Goal: Browse casually

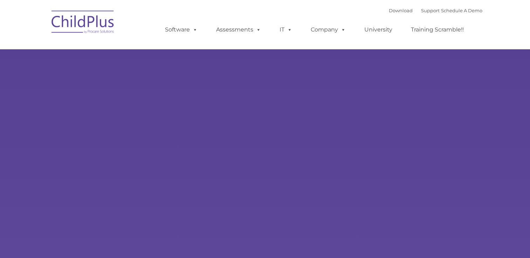
type input ""
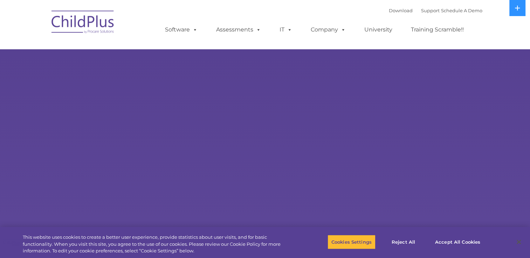
select select "MEDIUM"
click at [516, 6] on icon at bounding box center [517, 8] width 6 height 6
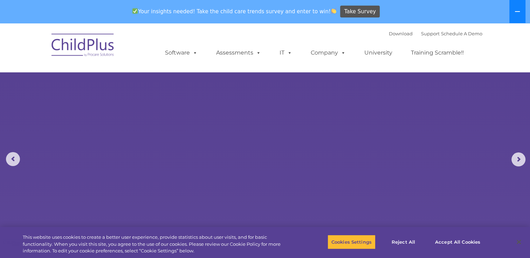
click at [516, 6] on button at bounding box center [517, 11] width 16 height 23
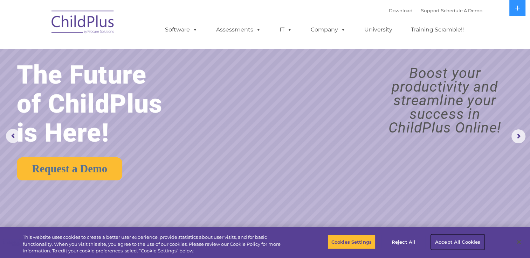
click at [458, 241] on button "Accept All Cookies" at bounding box center [457, 242] width 53 height 15
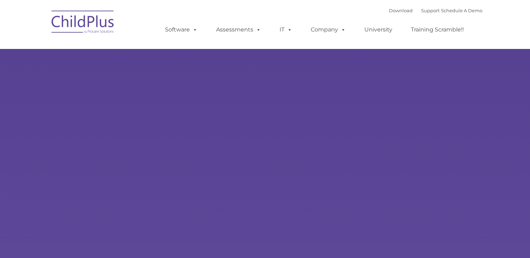
type input ""
